Goal: Navigation & Orientation: Go to known website

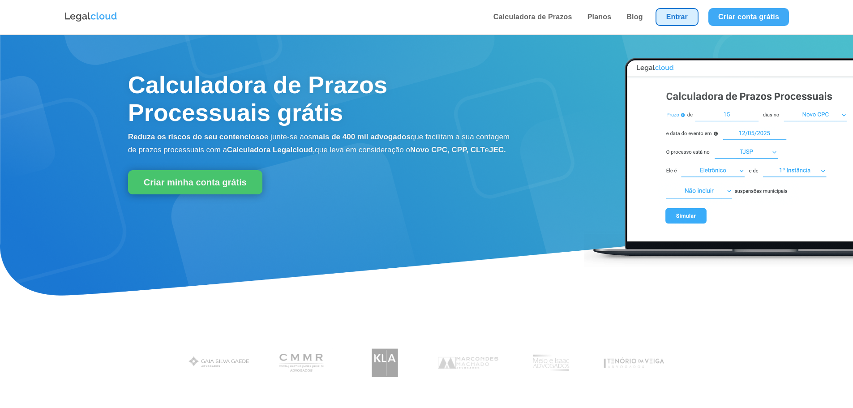
click at [690, 18] on link "Entrar" at bounding box center [677, 17] width 43 height 18
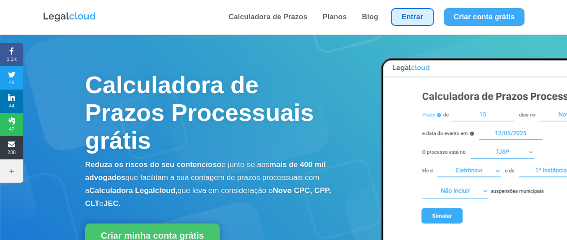
click at [403, 13] on link "Entrar" at bounding box center [412, 17] width 43 height 18
